Goal: Use online tool/utility: Utilize a website feature to perform a specific function

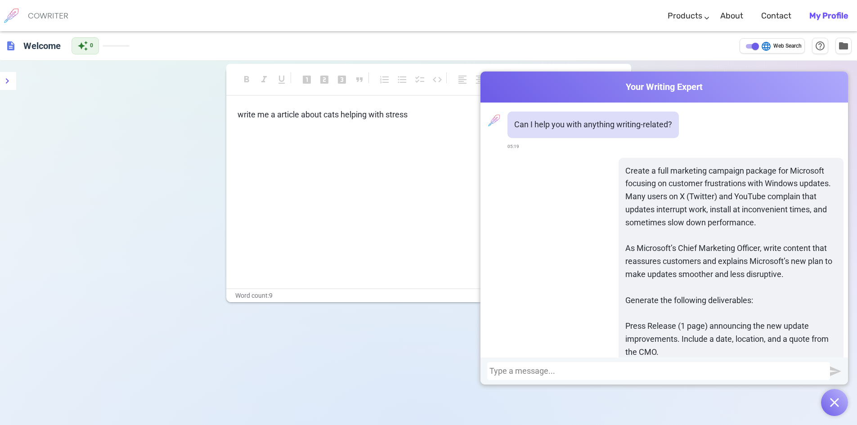
scroll to position [0, 0]
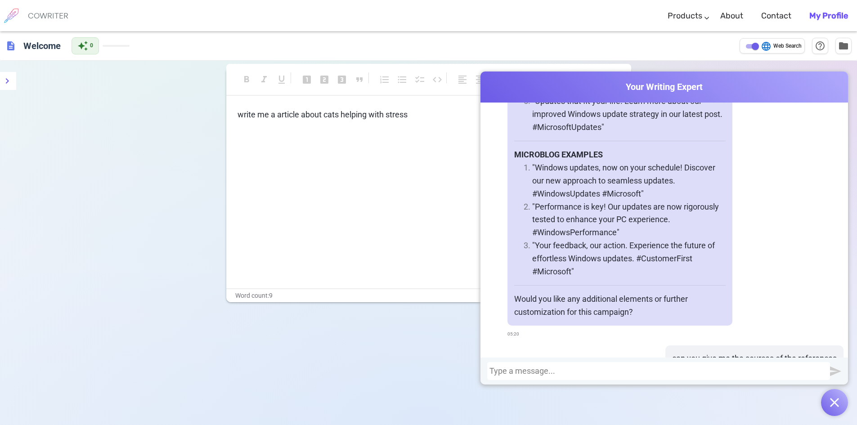
click at [161, 183] on div "format_bold format_italic format_underlined looks_one looks_two looks_3 format_…" at bounding box center [428, 273] width 857 height 425
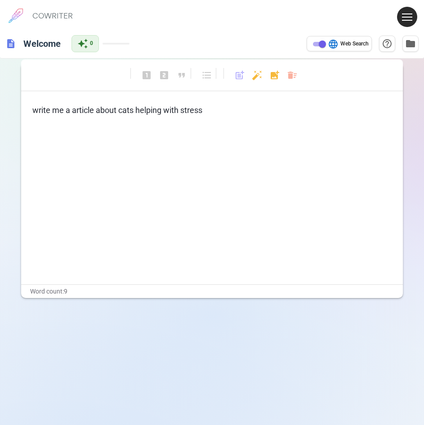
click at [158, 125] on p "﻿" at bounding box center [211, 127] width 359 height 13
click at [161, 121] on p "﻿" at bounding box center [211, 127] width 359 height 13
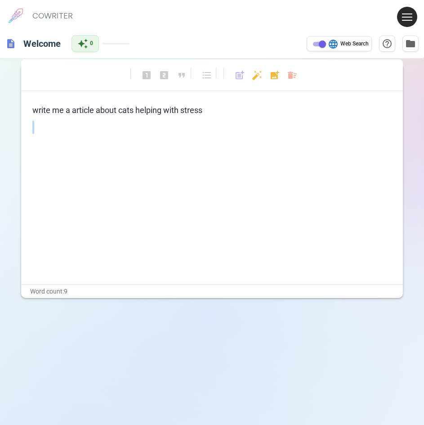
click at [161, 121] on p "﻿" at bounding box center [211, 127] width 359 height 13
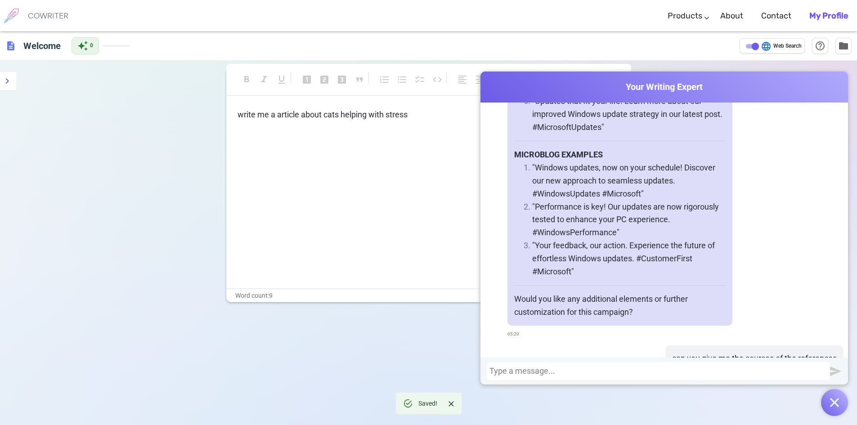
click at [423, 324] on div "Terms & Privacy / Pricing / Contact us © 2025 Cowriter. Made with ♥ by writers." at bounding box center [428, 321] width 387 height 38
click at [334, 188] on div "write me a article about cats helping with stress ﻿ ﻿" at bounding box center [428, 198] width 405 height 180
click at [0, 49] on div "description Welcome auto_awesome 0 language Web Search help_outline folder" at bounding box center [428, 45] width 857 height 29
click at [12, 47] on span "description" at bounding box center [10, 45] width 11 height 11
click at [26, 45] on h6 "Welcome" at bounding box center [42, 45] width 45 height 18
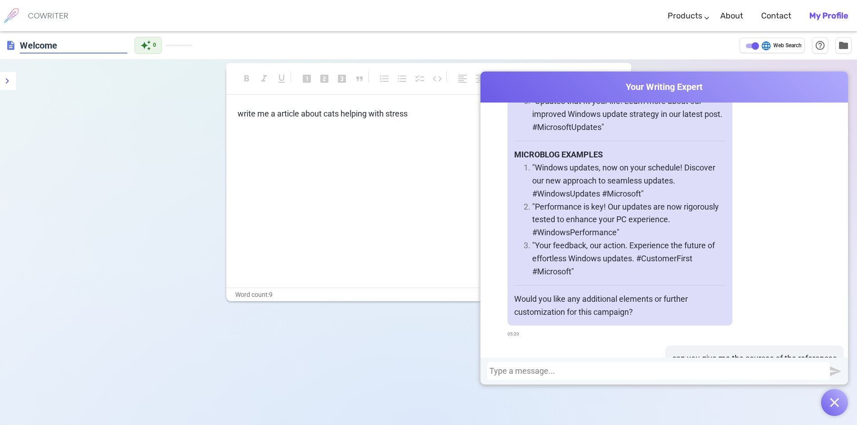
click at [443, 207] on div "write me a article about cats helping with stress ﻿ ﻿" at bounding box center [428, 197] width 405 height 180
click at [545, 369] on div at bounding box center [658, 371] width 338 height 9
click at [343, 219] on div "write me a article about cats helping with stress ﻿ ﻿" at bounding box center [428, 198] width 405 height 180
drag, startPoint x: 342, startPoint y: 139, endPoint x: 346, endPoint y: 128, distance: 12.4
click at [343, 136] on div "write me a article about cats helping with stress ﻿ ﻿" at bounding box center [428, 131] width 382 height 46
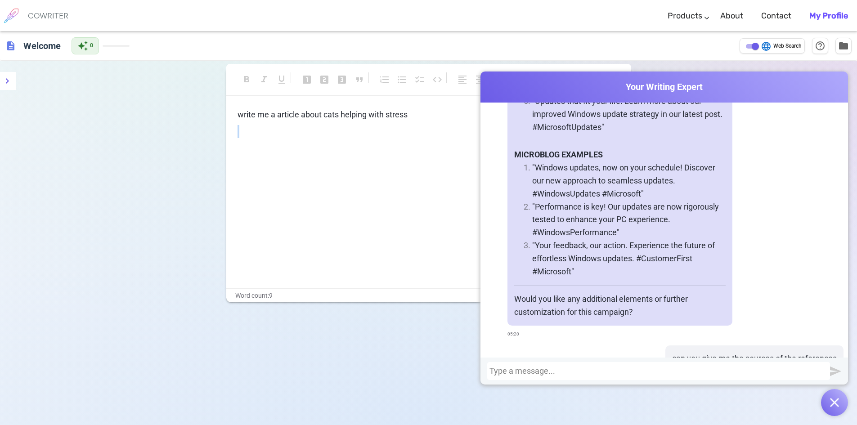
click at [346, 127] on p "﻿" at bounding box center [428, 131] width 382 height 13
drag, startPoint x: 346, startPoint y: 127, endPoint x: 347, endPoint y: 119, distance: 8.2
click at [346, 127] on p "﻿" at bounding box center [428, 131] width 382 height 13
click at [347, 117] on p "write me a article about cats helping with stress" at bounding box center [428, 114] width 382 height 13
click at [347, 117] on span "write me a article about cats helping with stress" at bounding box center [322, 114] width 170 height 9
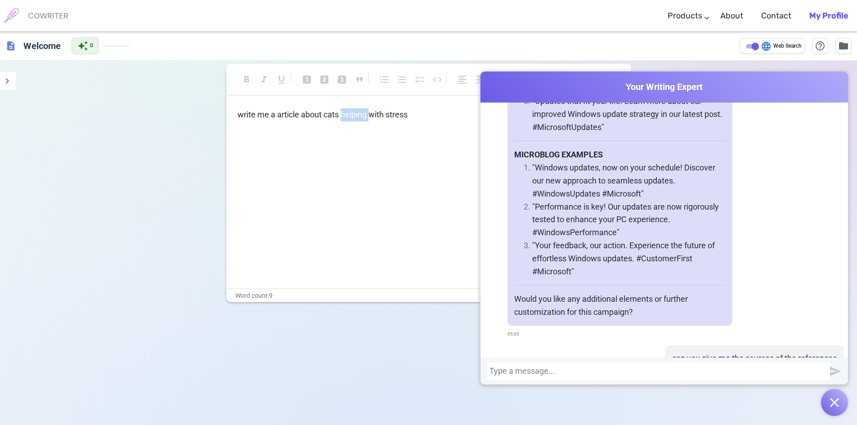
click at [347, 117] on span "write me a article about cats helping with stress" at bounding box center [322, 114] width 170 height 9
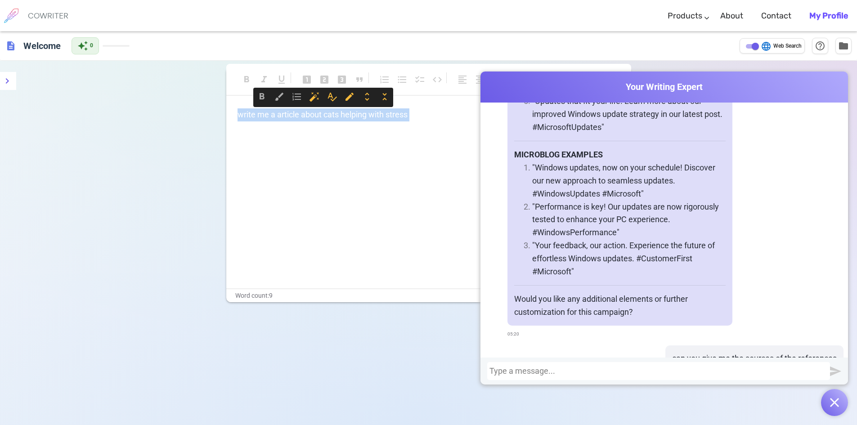
click at [347, 117] on span "write me a article about cats helping with stress" at bounding box center [322, 114] width 170 height 9
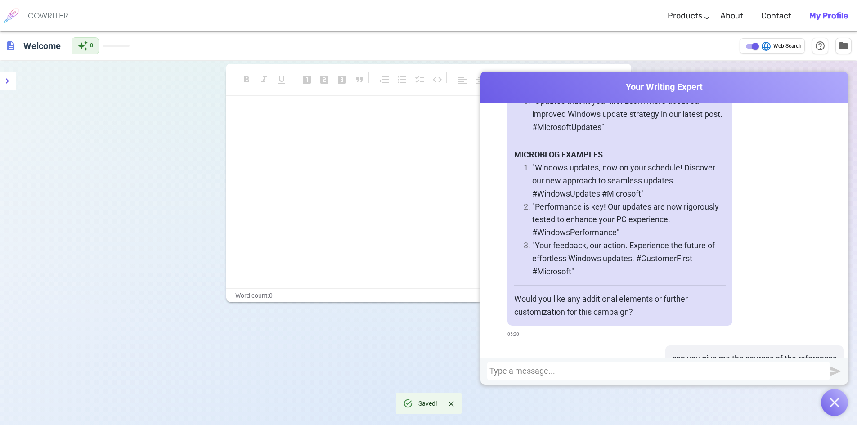
click at [824, 403] on button "button" at bounding box center [834, 402] width 27 height 27
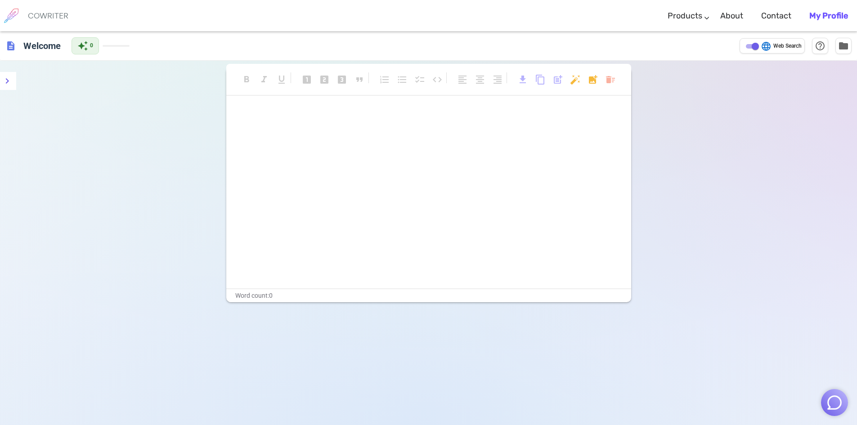
click at [382, 131] on p "﻿" at bounding box center [428, 131] width 382 height 13
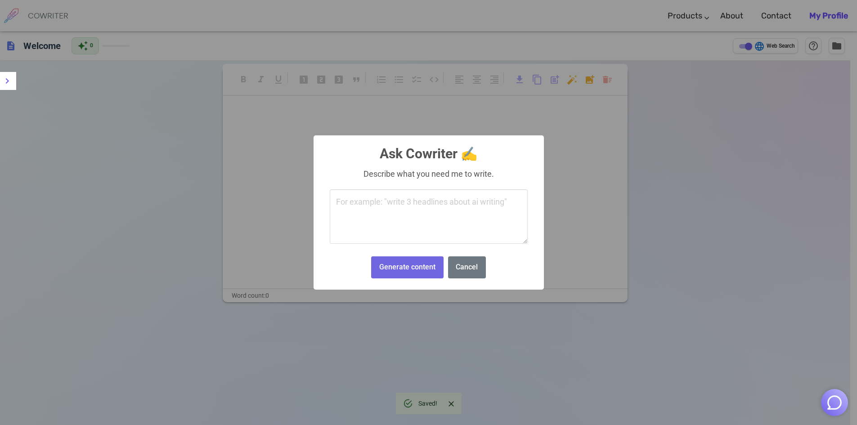
click at [574, 78] on body "COWRITER Products Writing Marketing Emails Images (soon) About Contact My Profi…" at bounding box center [428, 278] width 857 height 556
click at [391, 244] on textarea at bounding box center [429, 216] width 198 height 55
click at [385, 225] on textarea at bounding box center [429, 216] width 198 height 55
click at [474, 269] on button "Cancel" at bounding box center [467, 267] width 38 height 22
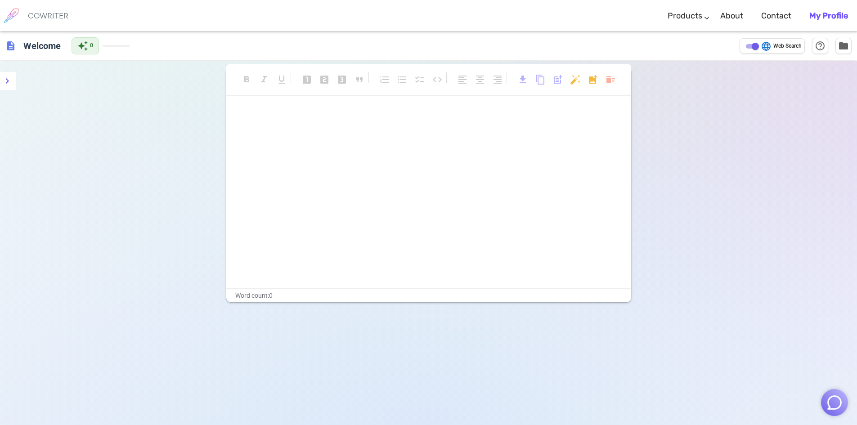
click at [399, 156] on div "﻿ ﻿ ﻿" at bounding box center [428, 198] width 405 height 180
click at [353, 141] on div "﻿ ﻿ ﻿" at bounding box center [428, 131] width 382 height 46
click at [327, 140] on div "Ask me to write anything and end with '++' to get AI assistance! Try: 'Write an…" at bounding box center [428, 198] width 405 height 180
click at [772, 300] on div "format_bold format_italic format_underlined looks_one looks_two looks_3 format_…" at bounding box center [428, 273] width 857 height 425
click at [339, 119] on p "Ask me to write anything and end with '++' to get AI assistance! Try: 'Write an…" at bounding box center [428, 114] width 382 height 13
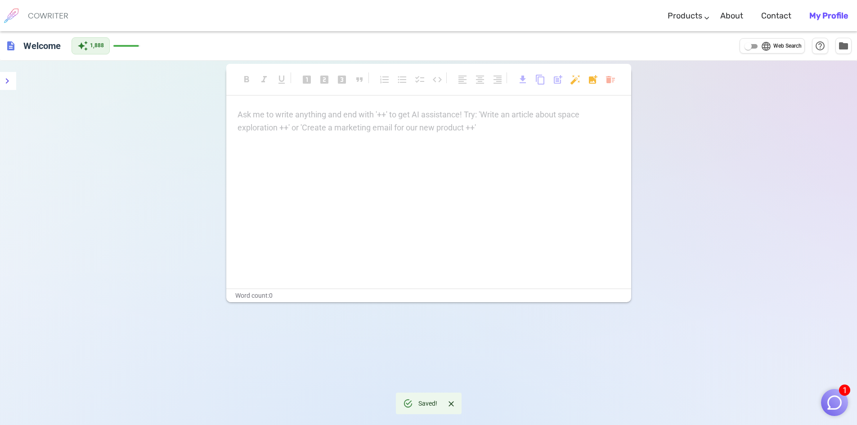
click at [343, 124] on div "Ask me to write anything and end with '++' to get AI assistance! Try: 'Write an…" at bounding box center [428, 121] width 382 height 26
click at [361, 115] on p "Ask me to write anything and end with '++' to get AI assistance! Try: 'Write an…" at bounding box center [428, 114] width 382 height 13
click at [512, 121] on p "Ask me to write anything and end with '++' to get AI assistance! Try: 'Write an…" at bounding box center [428, 114] width 382 height 13
click at [461, 127] on div "Ask me to write anything and end with '++' to get AI assistance! Try: 'Write an…" at bounding box center [428, 121] width 382 height 26
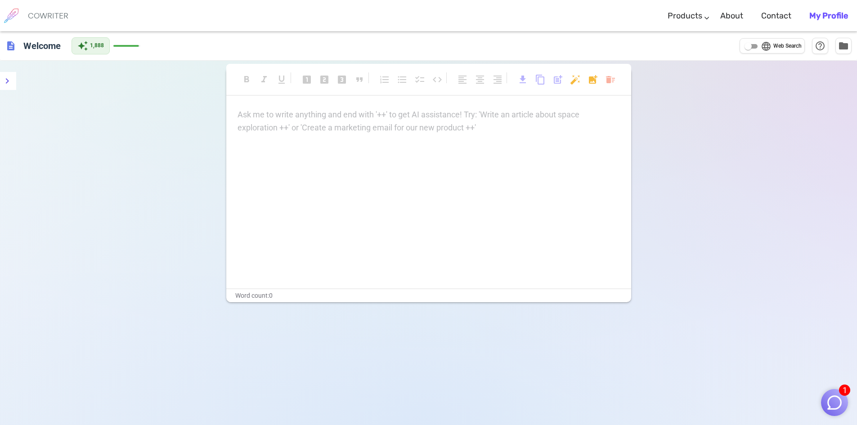
click at [461, 127] on div "Ask me to write anything and end with '++' to get AI assistance! Try: 'Write an…" at bounding box center [428, 121] width 382 height 26
click at [461, 127] on div "s" at bounding box center [428, 198] width 405 height 180
drag, startPoint x: 388, startPoint y: 114, endPoint x: 316, endPoint y: 132, distance: 74.1
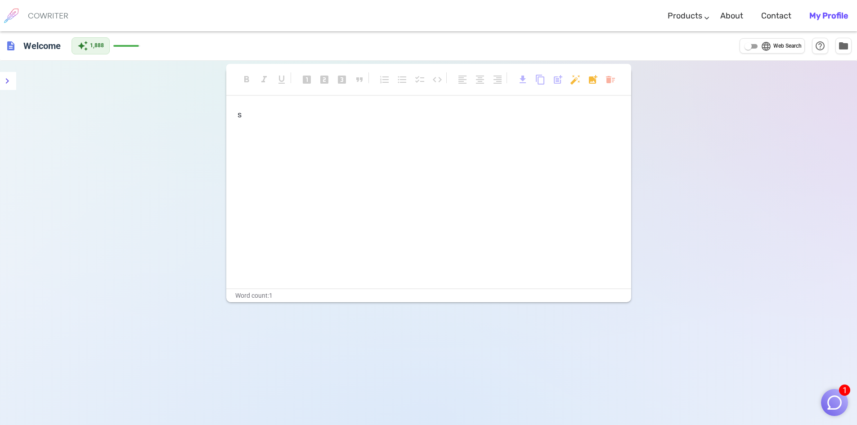
click at [369, 119] on p "s" at bounding box center [428, 114] width 382 height 13
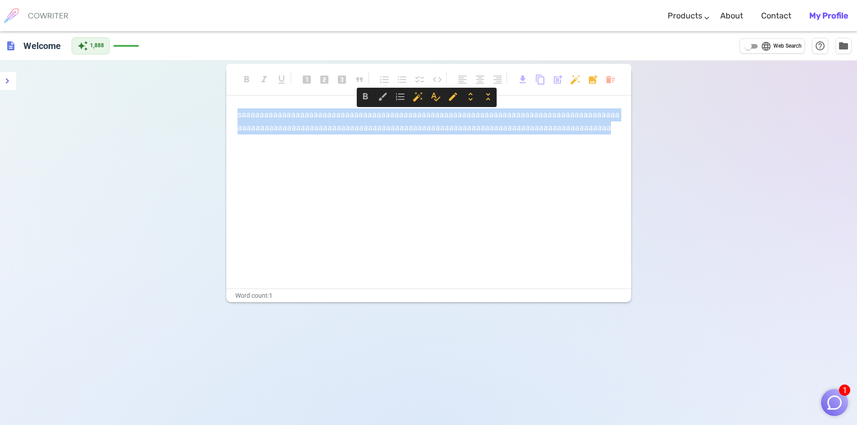
copy span "saaaaaaaaaaaaaaaaaaaaaaaaaaaaaaaaaaaaaaaaaaaaaaaaaaaaaaaaaaaaaaaaaaaaaaaaaaaaaa…"
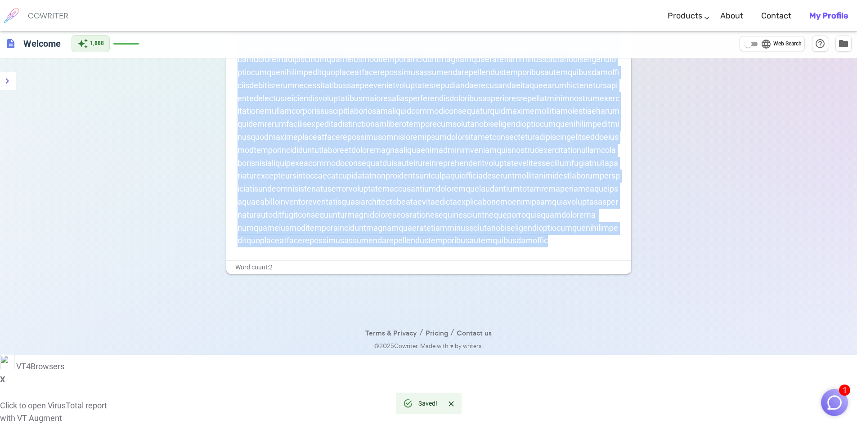
scroll to position [61, 0]
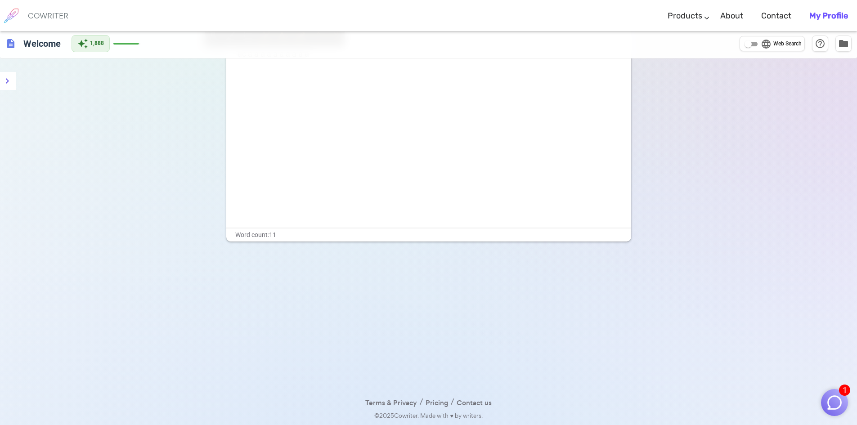
copy span "ac a a a a a a a a a a"
drag, startPoint x: 294, startPoint y: 91, endPoint x: 286, endPoint y: 93, distance: 7.4
click at [293, 91] on div "Ask me to write anything and end with '++' to get AI assistance! Try: 'Write an…" at bounding box center [428, 138] width 405 height 180
click at [282, 70] on div "Ask me to write anything and end with '++' to get AI assistance! Try: 'Write an…" at bounding box center [428, 61] width 382 height 26
click at [305, 83] on div "Ask me to write anything and end with '++' to get AI assistance! Try: 'Write an…" at bounding box center [428, 138] width 405 height 180
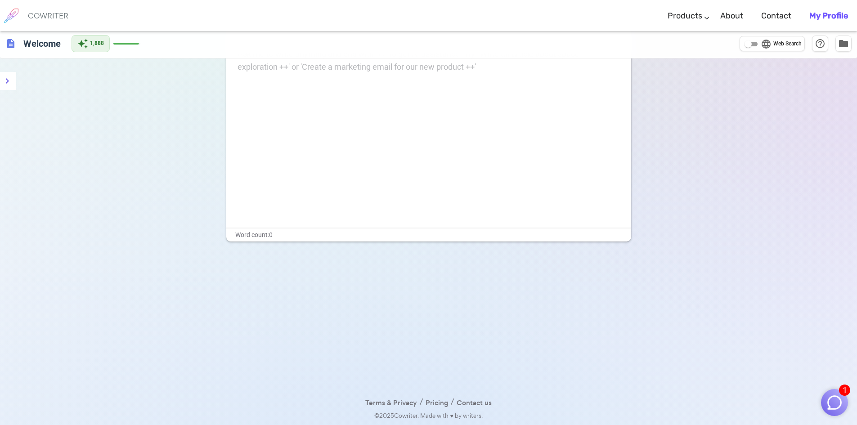
click at [294, 67] on div "Ask me to write anything and end with '++' to get AI assistance! Try: 'Write an…" at bounding box center [428, 61] width 382 height 26
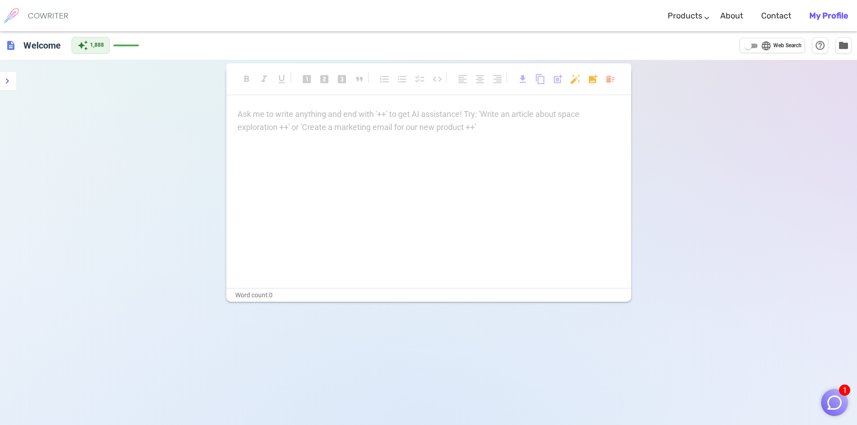
scroll to position [0, 0]
drag, startPoint x: 307, startPoint y: 114, endPoint x: 309, endPoint y: 120, distance: 6.5
click at [308, 115] on p "Ask me to write anything and end with '++' to get AI assistance! Try: 'Write an…" at bounding box center [428, 114] width 382 height 13
click at [309, 120] on p "Ask me to write anything and end with '++' to get AI assistance! Try: 'Write an…" at bounding box center [428, 114] width 382 height 13
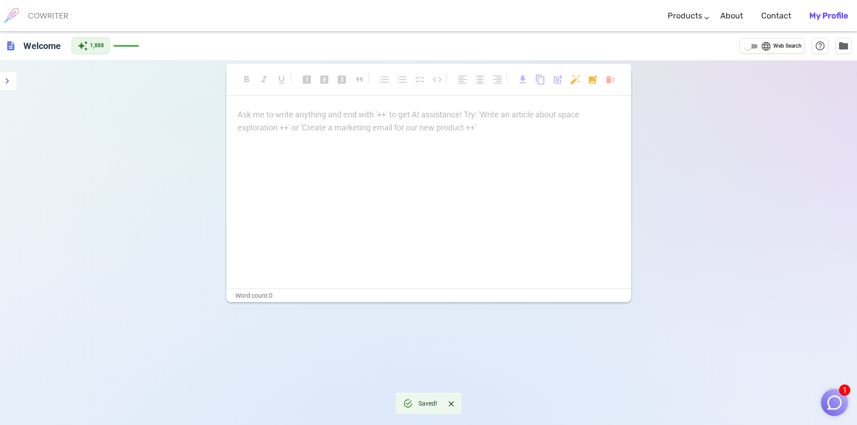
click at [280, 128] on div "Ask me to write anything and end with '++' to get AI assistance! Try: 'Write an…" at bounding box center [428, 121] width 382 height 26
click at [265, 126] on div "Ask me to write anything and end with '++' to get AI assistance! Try: 'Write an…" at bounding box center [428, 121] width 382 height 26
click at [835, 403] on img "button" at bounding box center [834, 402] width 17 height 17
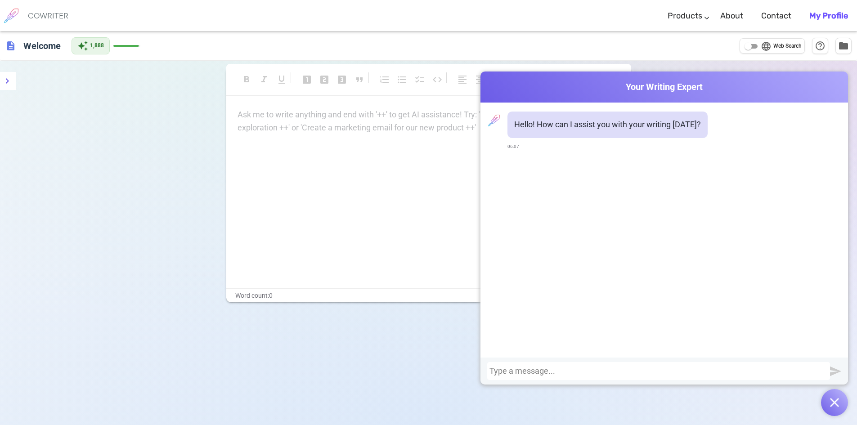
click at [535, 375] on div at bounding box center [658, 371] width 338 height 9
click at [531, 371] on div at bounding box center [658, 371] width 338 height 9
paste div
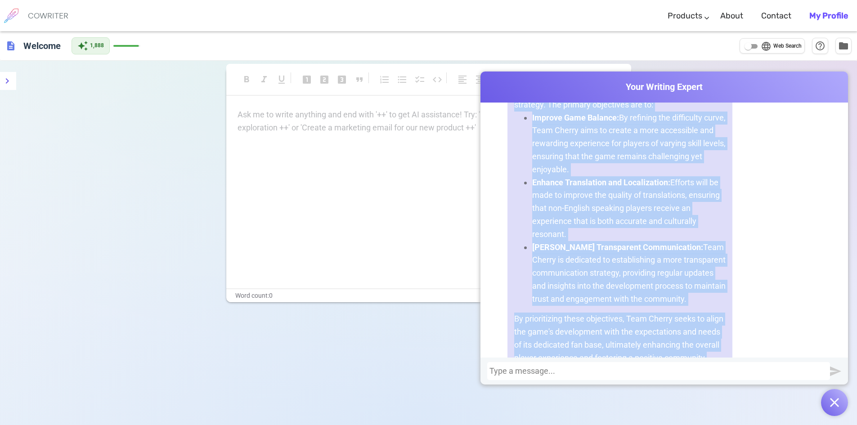
scroll to position [1256, 0]
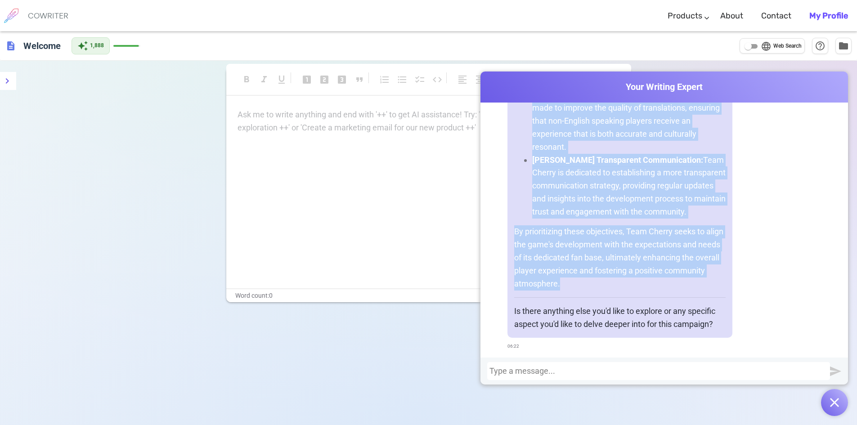
copy div "Background: Hollow Knight: Silksong, developed by Team Cherry, is the highly an…"
drag, startPoint x: 512, startPoint y: 203, endPoint x: 620, endPoint y: 283, distance: 135.0
click at [746, 45] on input "language Web Search" at bounding box center [748, 46] width 32 height 11
checkbox input "true"
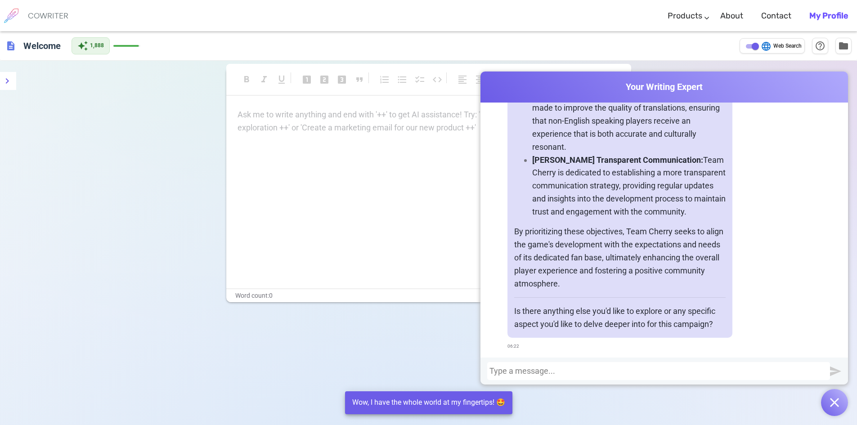
click at [527, 367] on div at bounding box center [658, 371] width 338 height 9
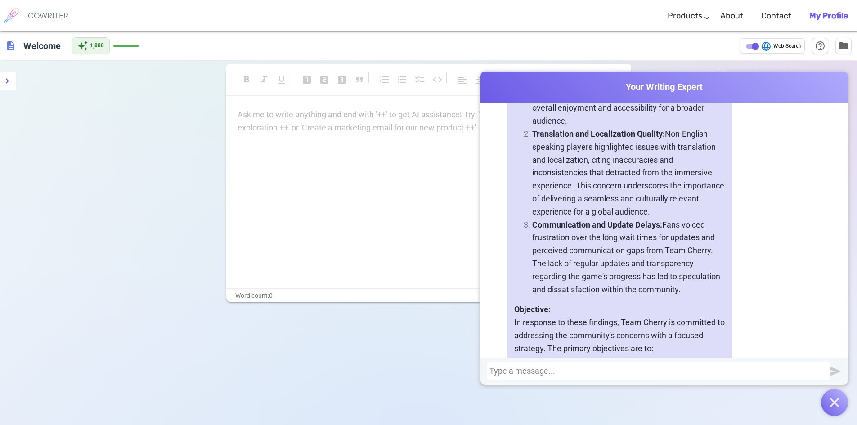
scroll to position [415, 0]
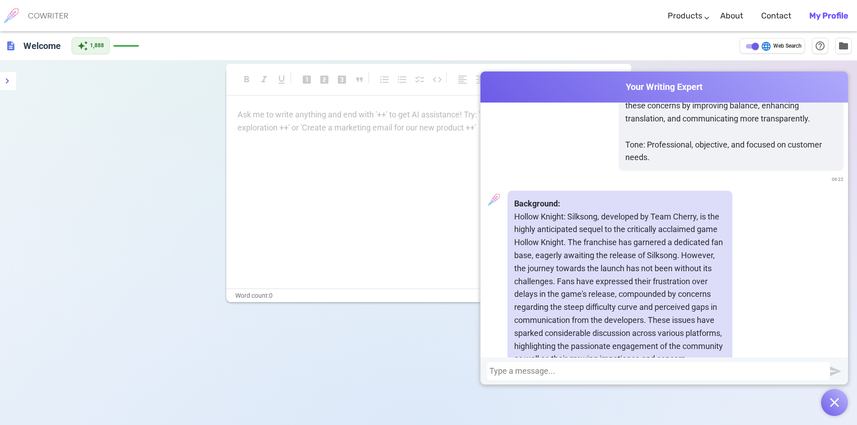
click at [352, 110] on p "Ask me to write anything and end with '++' to get AI assistance! Try: 'Write an…" at bounding box center [428, 114] width 382 height 13
drag, startPoint x: 335, startPoint y: 149, endPoint x: 223, endPoint y: 115, distance: 117.0
click at [338, 149] on div "Ask me to write anything and end with '++' to get AI assistance! Try: 'Write an…" at bounding box center [428, 198] width 405 height 180
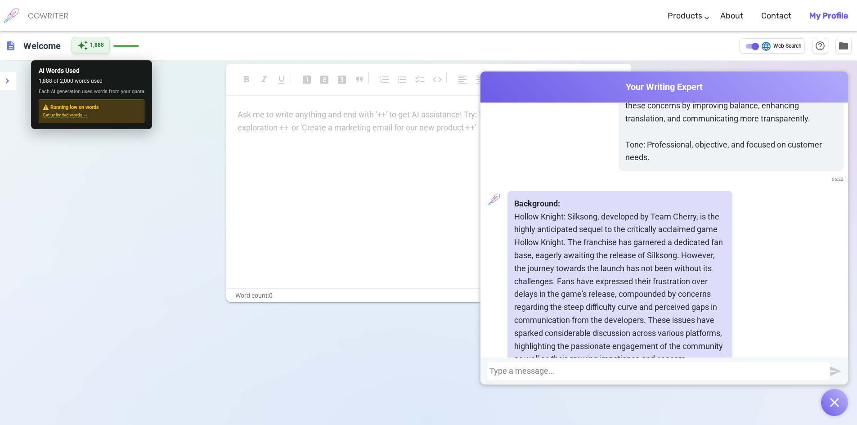
click at [81, 45] on span "auto_awesome" at bounding box center [82, 45] width 11 height 11
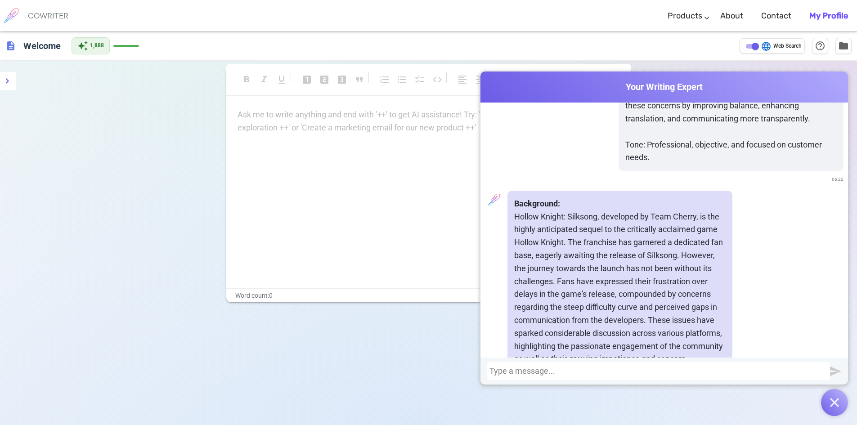
click at [322, 151] on div "Ask me to write anything and end with '++' to get AI assistance! Try: 'Write an…" at bounding box center [428, 198] width 405 height 180
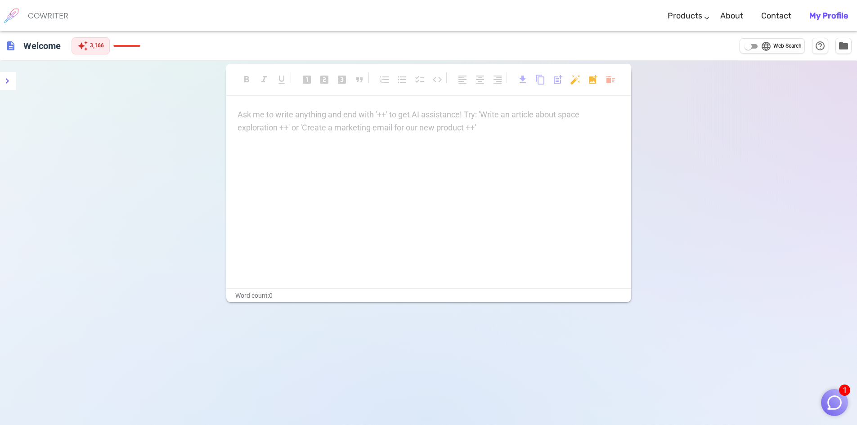
click at [472, 125] on div "Ask me to write anything and end with '++' to get AI assistance! Try: 'Write an…" at bounding box center [428, 121] width 382 height 26
click at [821, 407] on div "1" at bounding box center [834, 400] width 27 height 31
click at [835, 402] on img "button" at bounding box center [834, 402] width 17 height 17
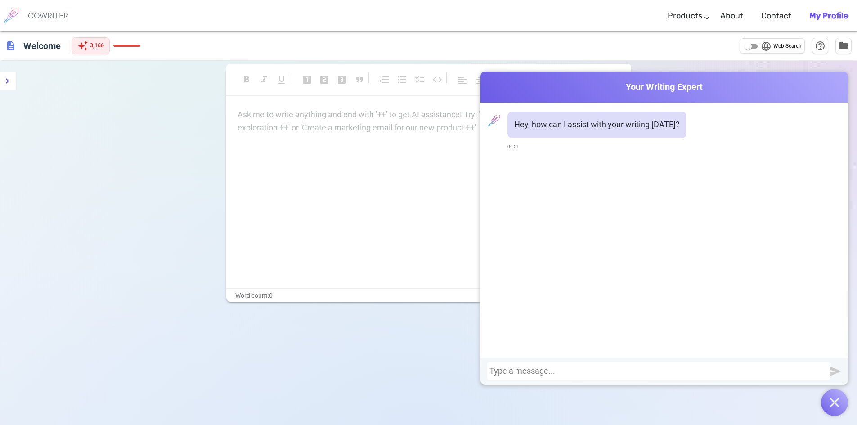
click at [563, 373] on div at bounding box center [658, 371] width 338 height 9
paste div
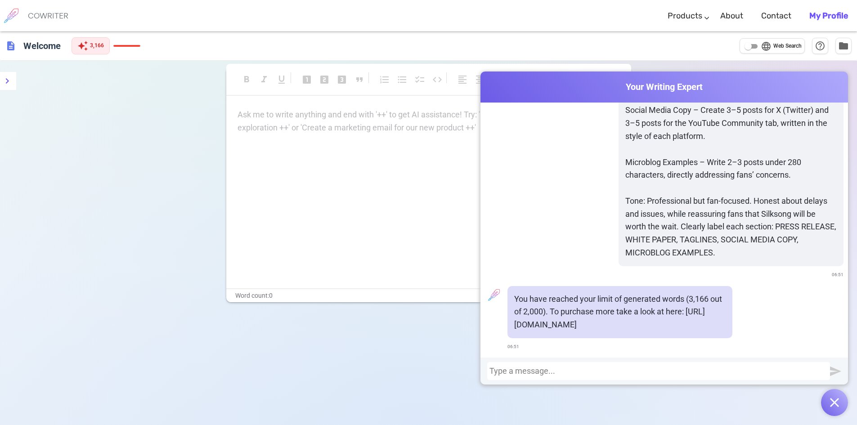
scroll to position [398, 0]
click at [407, 234] on div "Ask me to write anything and end with '++' to get AI assistance! Try: 'Write an…" at bounding box center [428, 198] width 405 height 180
click at [81, 134] on div "format_bold format_italic format_underlined looks_one looks_two looks_3 format_…" at bounding box center [428, 273] width 857 height 425
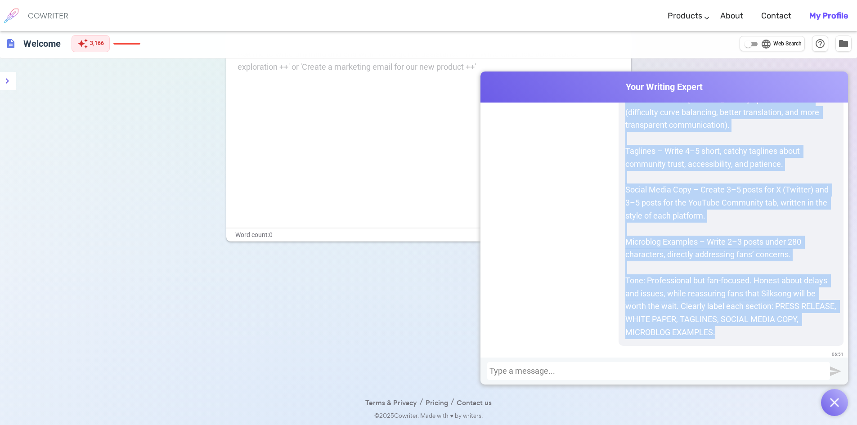
scroll to position [360, 0]
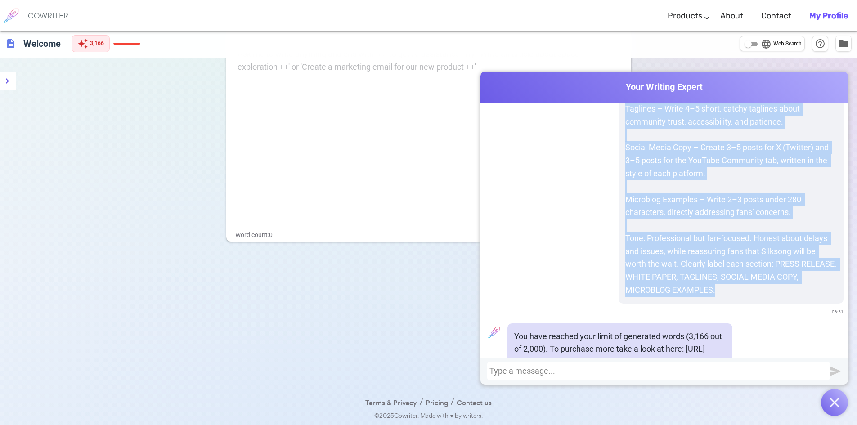
copy div "Create a full marketing campaign package for Hollow Knight: Silksong, developed…"
drag, startPoint x: 616, startPoint y: 171, endPoint x: 725, endPoint y: 292, distance: 163.7
click at [725, 292] on div "Create a full marketing campaign package for Hollow Knight: Silksong, developed…" at bounding box center [730, 51] width 225 height 506
